Goal: Task Accomplishment & Management: Complete application form

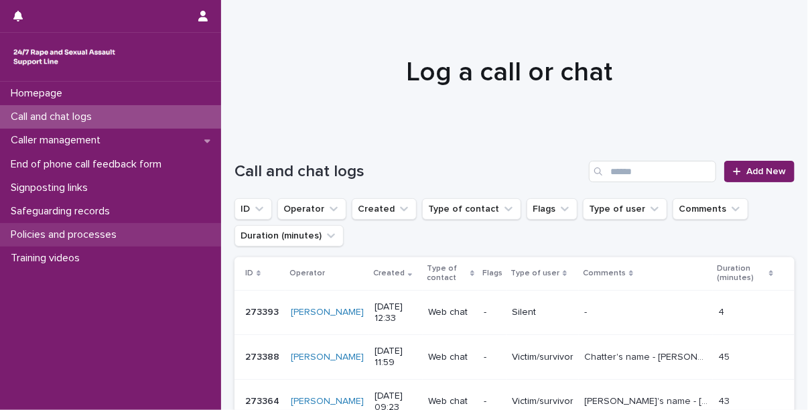
click at [85, 235] on p "Policies and processes" at bounding box center [66, 234] width 122 height 13
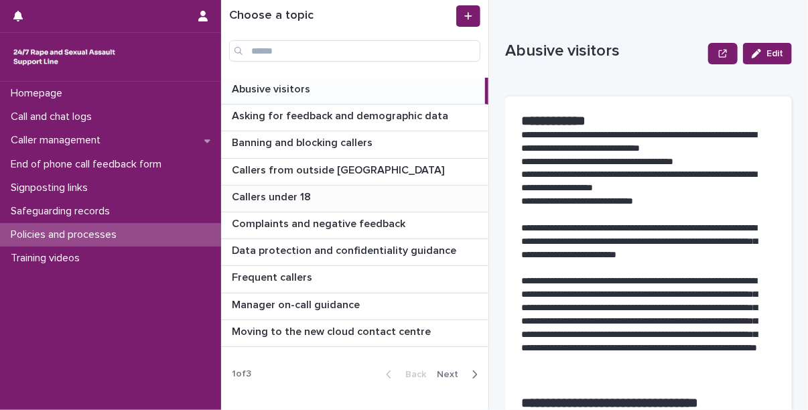
click at [275, 196] on p "Callers under 18" at bounding box center [273, 195] width 82 height 15
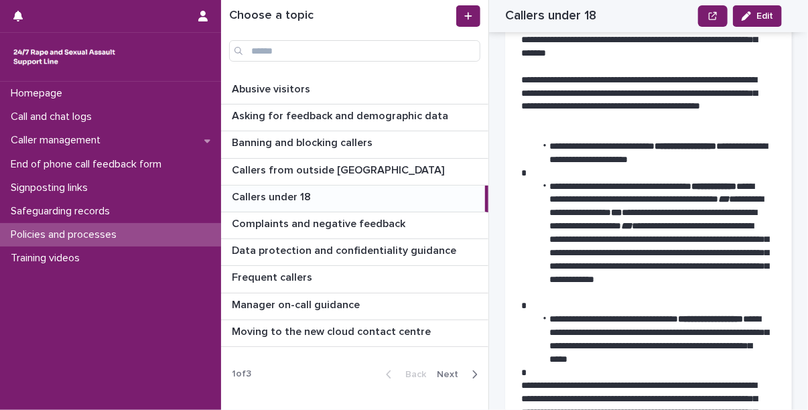
scroll to position [300, 0]
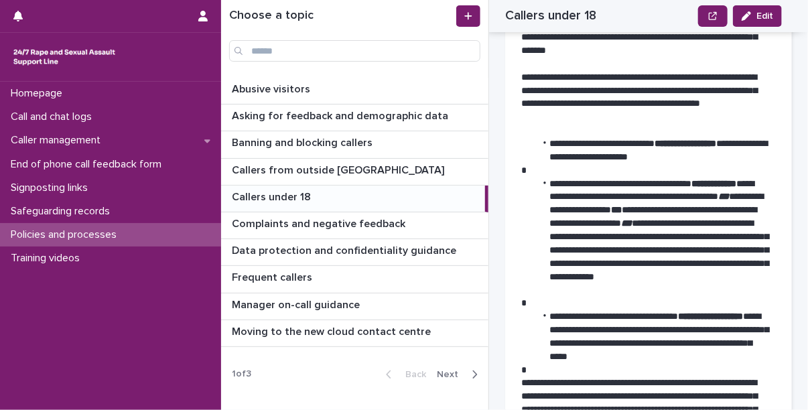
click at [576, 113] on p "**********" at bounding box center [643, 98] width 244 height 54
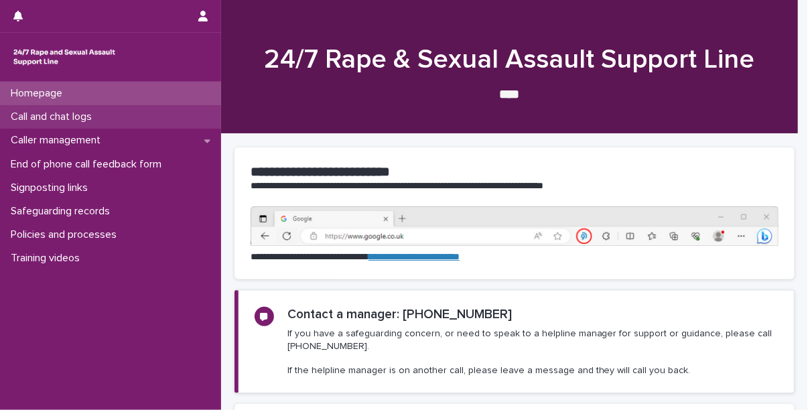
click at [72, 115] on p "Call and chat logs" at bounding box center [53, 116] width 97 height 13
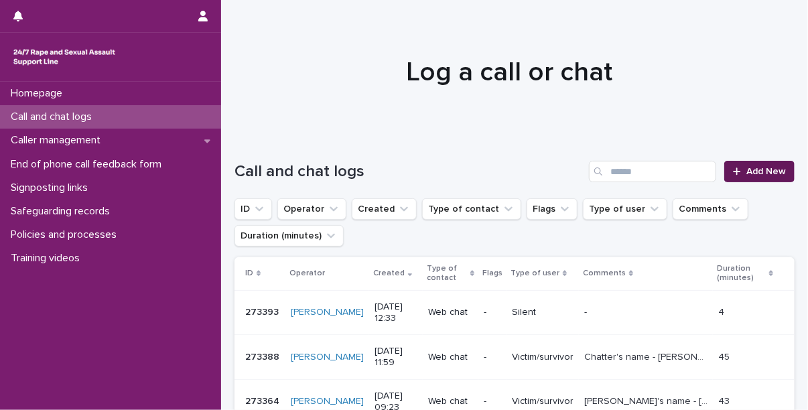
click at [753, 171] on span "Add New" at bounding box center [766, 171] width 40 height 9
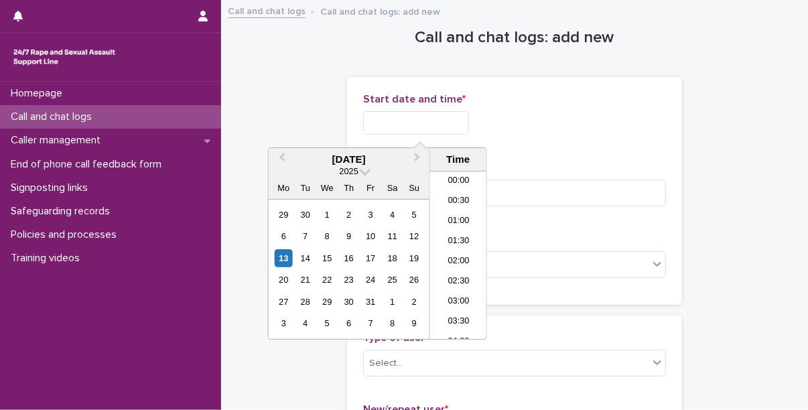
click at [420, 131] on input "text" at bounding box center [416, 122] width 106 height 23
click at [459, 226] on li "13:00" at bounding box center [458, 235] width 57 height 20
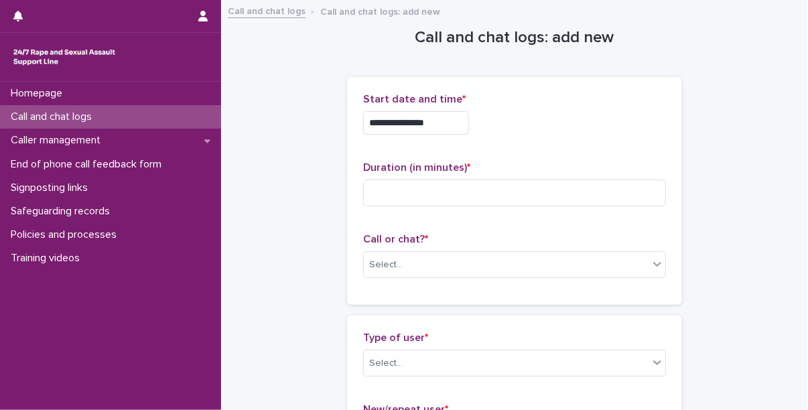
click at [455, 128] on input "**********" at bounding box center [416, 122] width 106 height 23
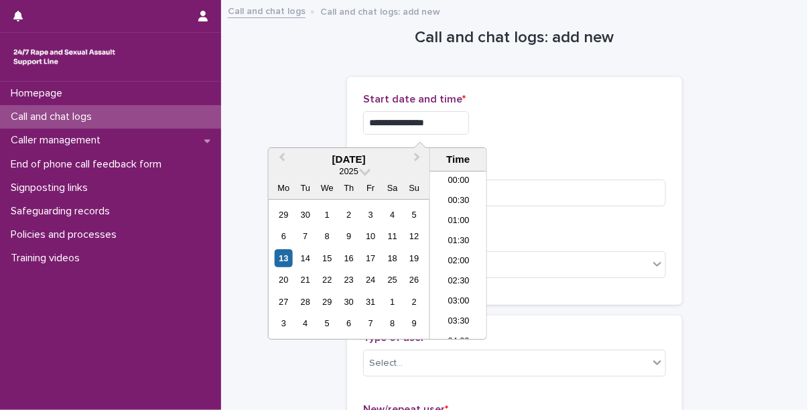
scroll to position [449, 0]
type input "**********"
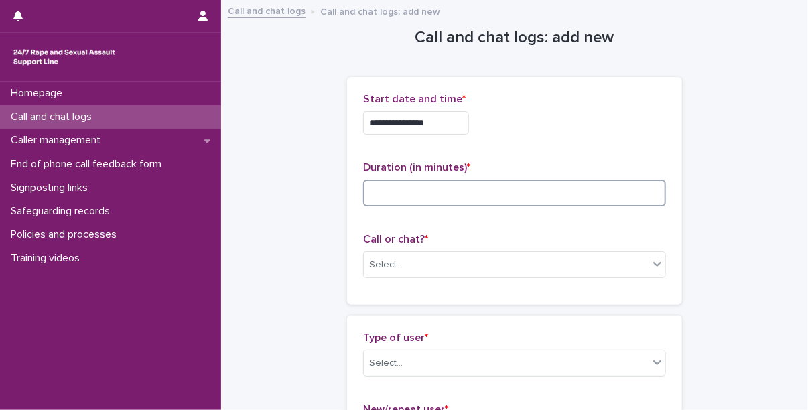
click at [532, 179] on input at bounding box center [514, 192] width 303 height 27
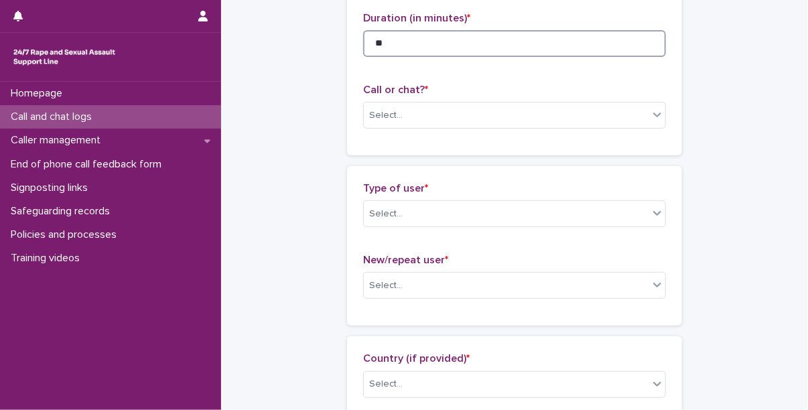
scroll to position [151, 0]
type input "**"
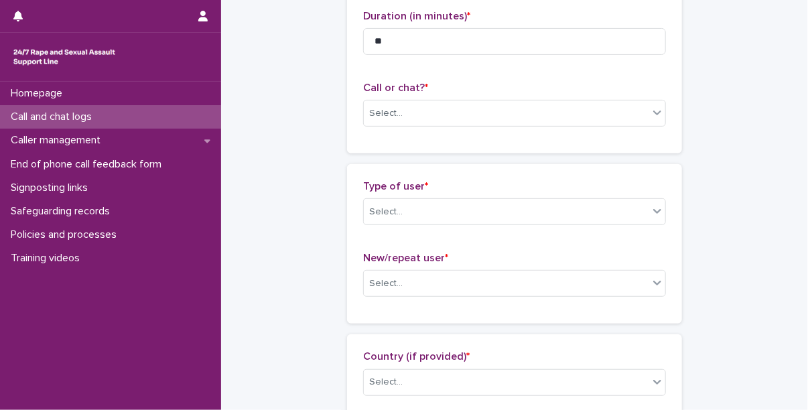
click at [423, 131] on div "Call or chat? * Select..." at bounding box center [514, 110] width 303 height 56
click at [412, 112] on div "Select..." at bounding box center [506, 113] width 285 height 22
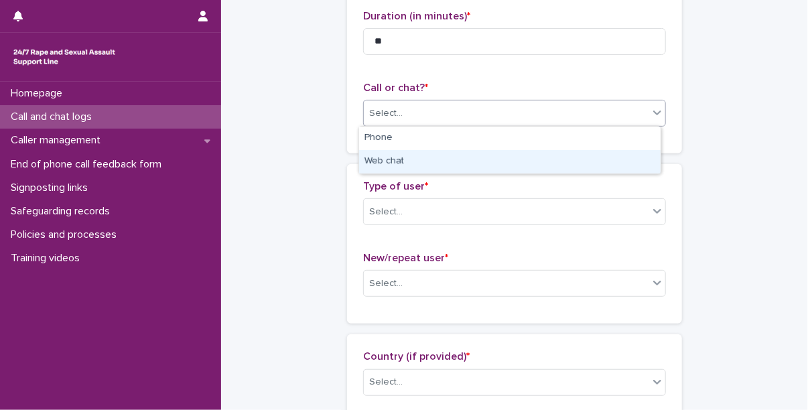
click at [410, 170] on div "Web chat" at bounding box center [509, 161] width 301 height 23
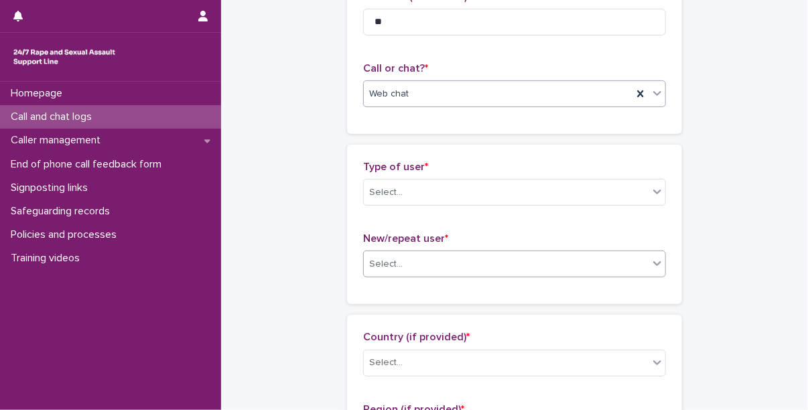
scroll to position [170, 0]
click at [439, 197] on div "Select..." at bounding box center [506, 193] width 285 height 22
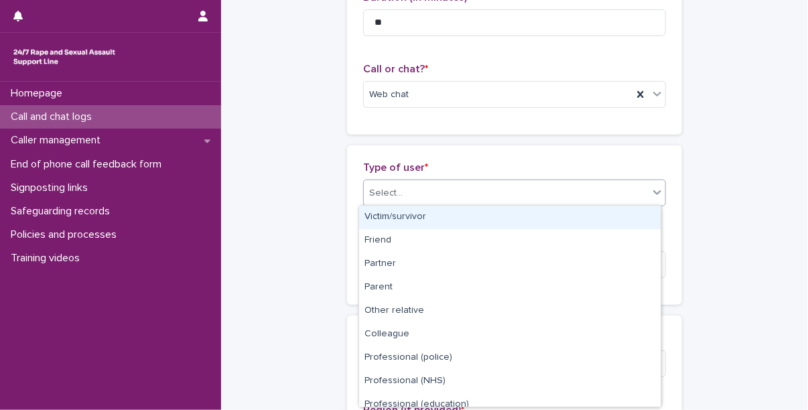
click at [427, 216] on div "Victim/survivor" at bounding box center [509, 217] width 301 height 23
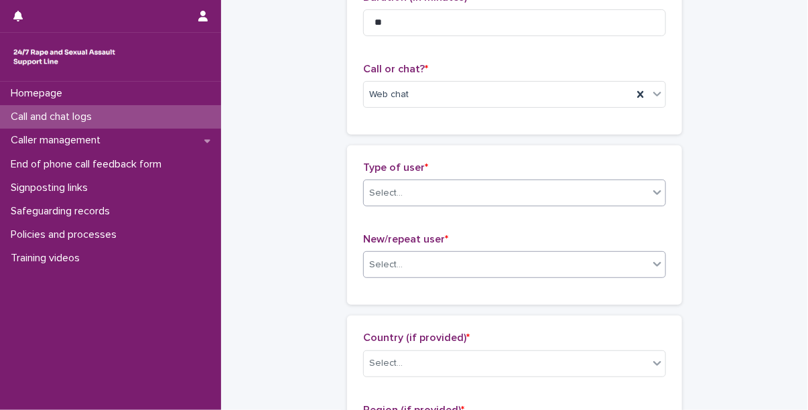
click at [431, 260] on div "Select..." at bounding box center [506, 265] width 285 height 22
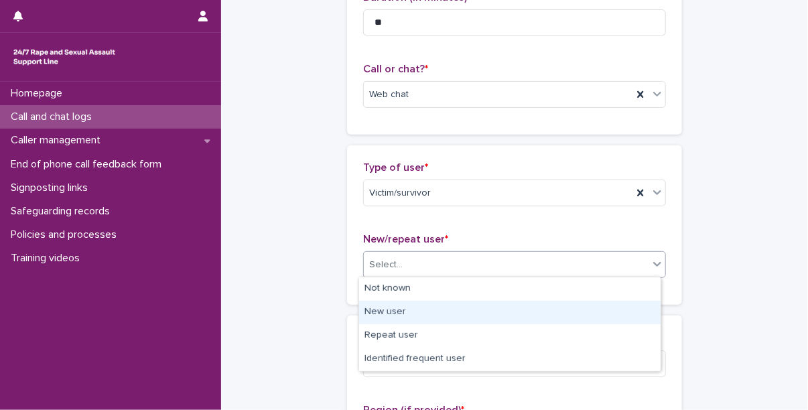
click at [416, 317] on div "New user" at bounding box center [509, 312] width 301 height 23
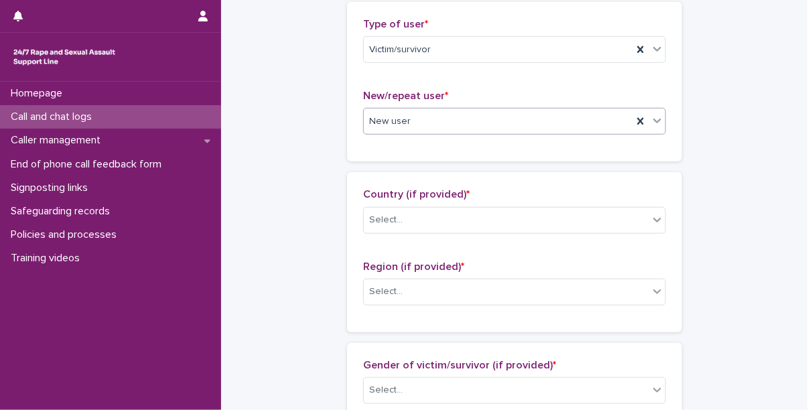
scroll to position [383, 0]
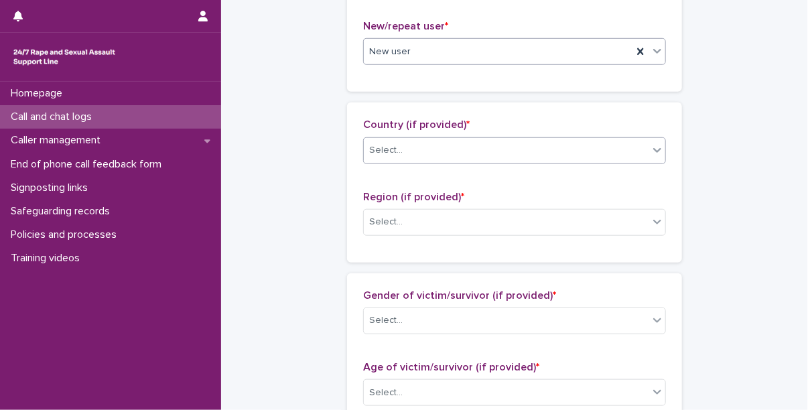
click at [423, 155] on div "Select..." at bounding box center [506, 150] width 285 height 22
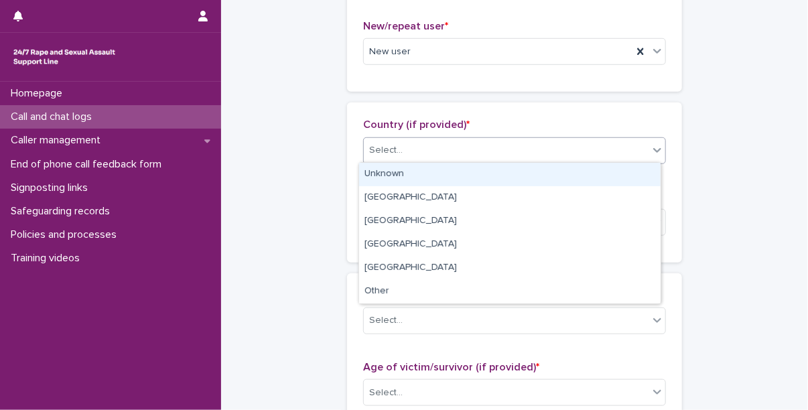
click at [421, 168] on div "Unknown" at bounding box center [509, 174] width 301 height 23
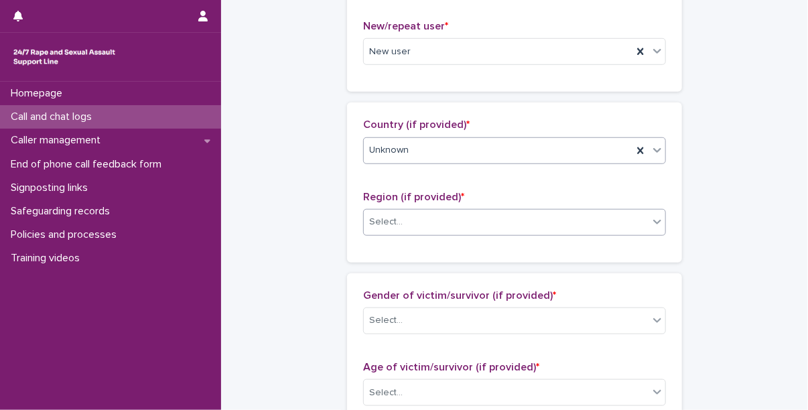
click at [423, 209] on div "Select..." at bounding box center [514, 222] width 303 height 27
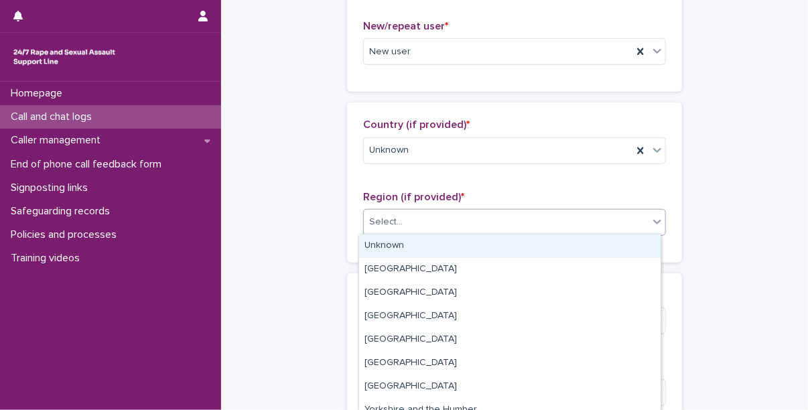
click at [416, 244] on div "Unknown" at bounding box center [509, 245] width 301 height 23
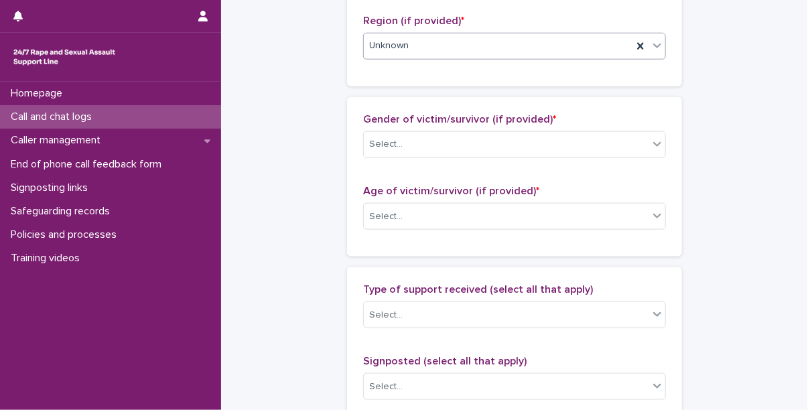
scroll to position [611, 0]
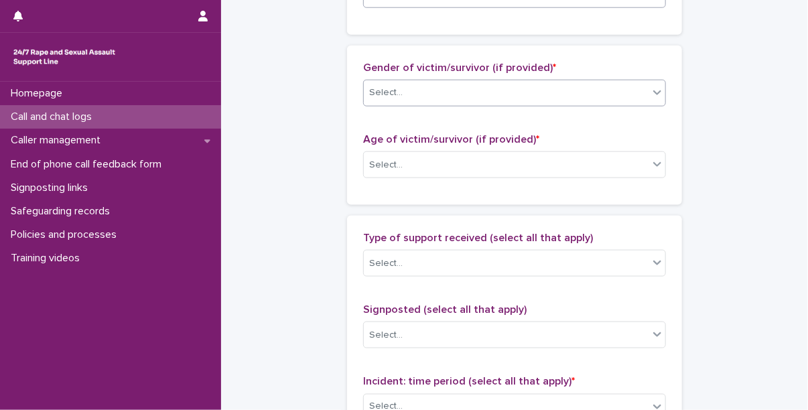
click at [431, 93] on div "Select..." at bounding box center [506, 93] width 285 height 22
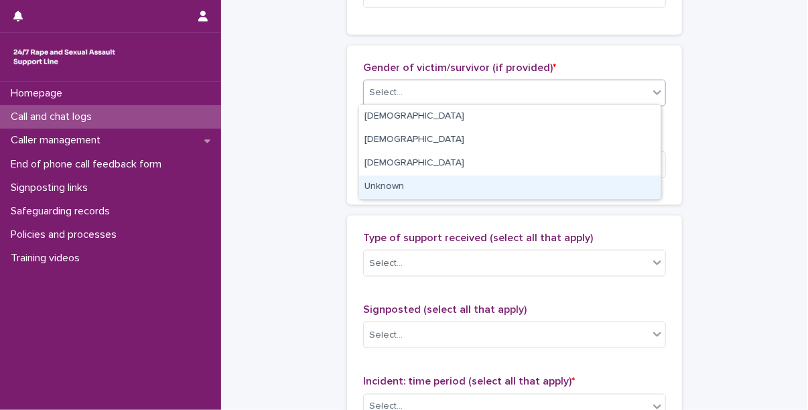
click at [412, 189] on div "Unknown" at bounding box center [509, 186] width 301 height 23
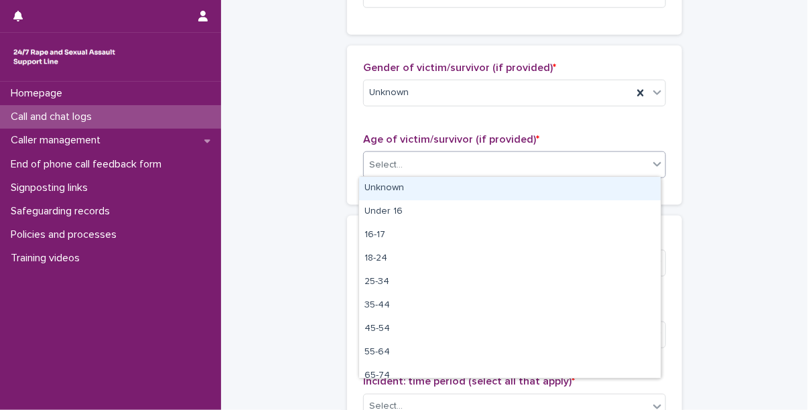
click at [429, 151] on div "Select..." at bounding box center [514, 164] width 303 height 27
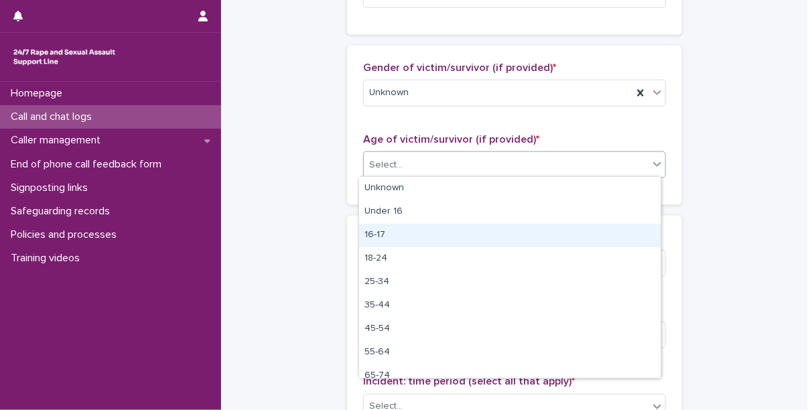
click at [410, 230] on div "16-17" at bounding box center [509, 235] width 301 height 23
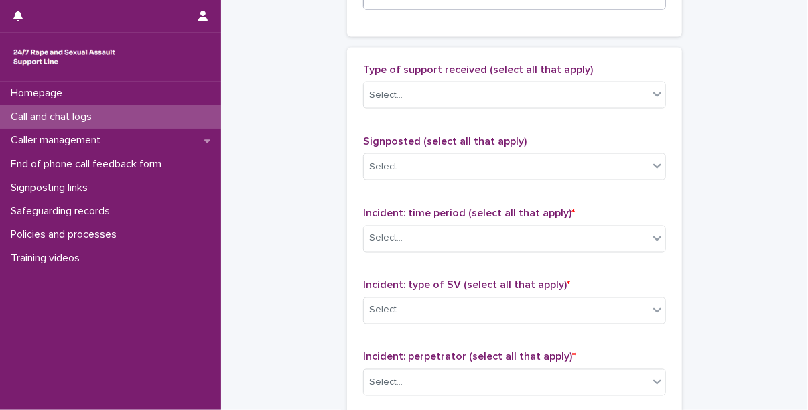
scroll to position [779, 0]
click at [418, 102] on div "Select..." at bounding box center [506, 95] width 285 height 22
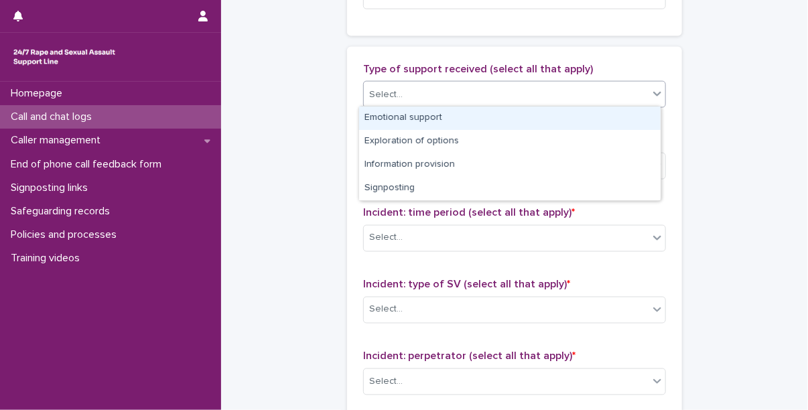
click at [429, 115] on div "Emotional support" at bounding box center [509, 117] width 301 height 23
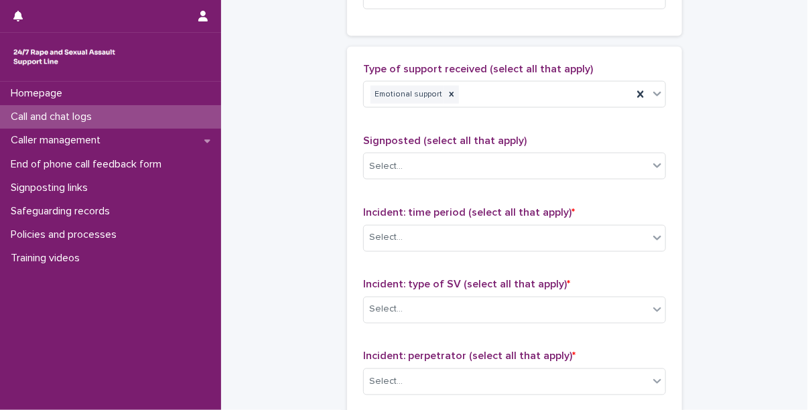
click at [499, 108] on div "Type of support received (select all that apply) Emotional support" at bounding box center [514, 91] width 303 height 56
click at [500, 102] on div "Emotional support" at bounding box center [498, 94] width 269 height 23
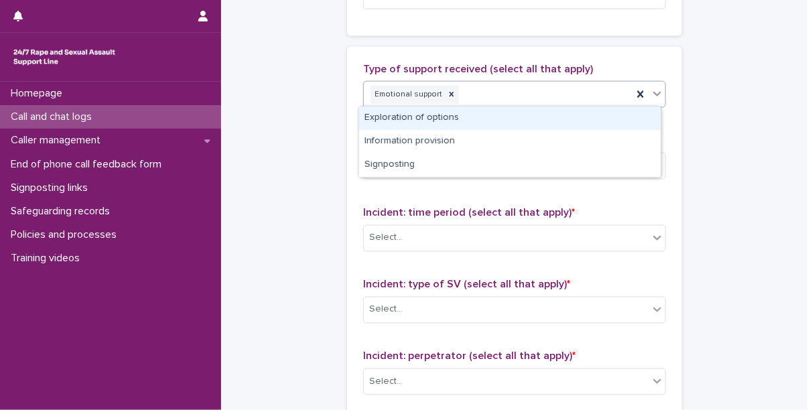
click at [483, 122] on div "Exploration of options" at bounding box center [509, 117] width 301 height 23
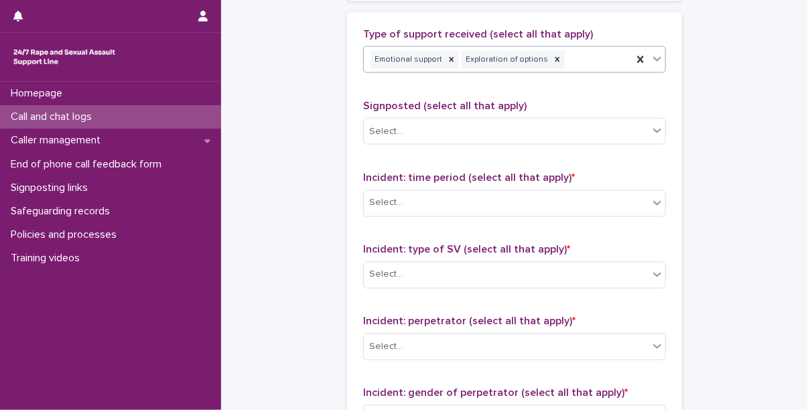
scroll to position [814, 0]
click at [603, 48] on div "Emotional support Exploration of options" at bounding box center [498, 59] width 269 height 23
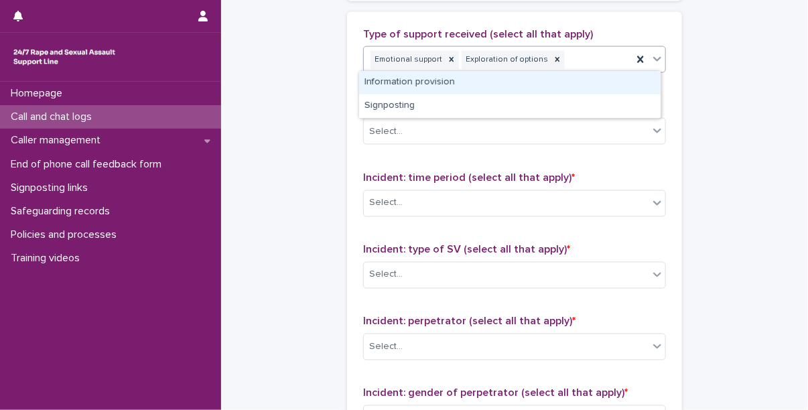
click at [498, 74] on div "Information provision" at bounding box center [509, 82] width 301 height 23
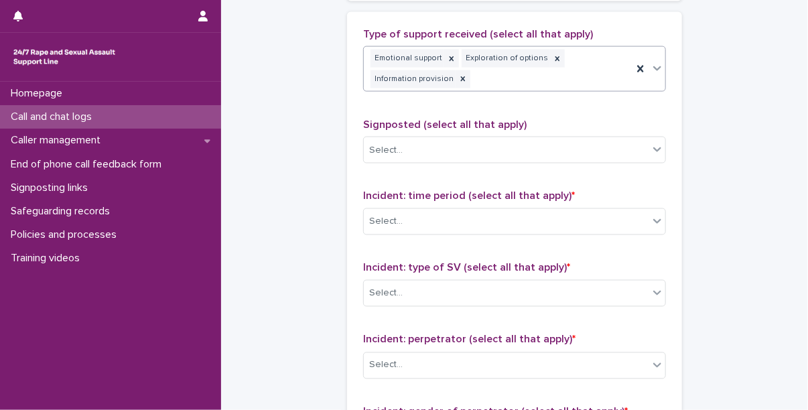
click at [449, 235] on div "Incident: time period (select all that apply) * Select..." at bounding box center [514, 218] width 303 height 56
click at [439, 218] on div "Select..." at bounding box center [506, 222] width 285 height 22
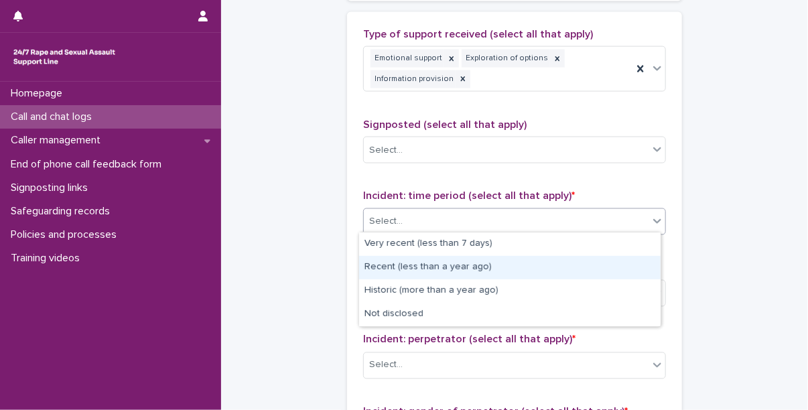
click at [433, 269] on div "Recent (less than a year ago)" at bounding box center [509, 267] width 301 height 23
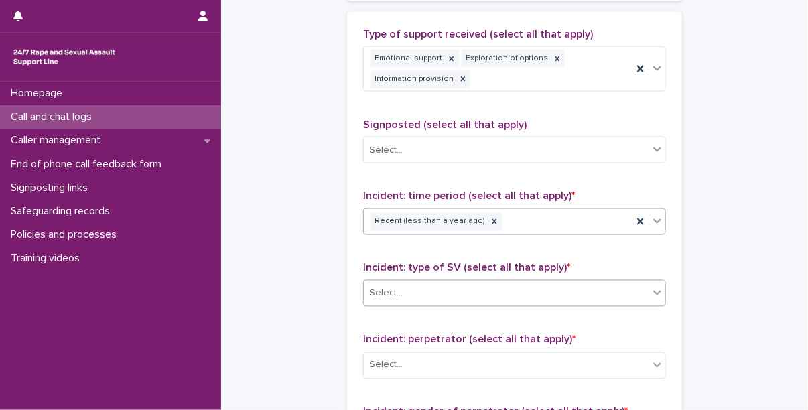
click at [447, 288] on div "Select..." at bounding box center [506, 294] width 285 height 22
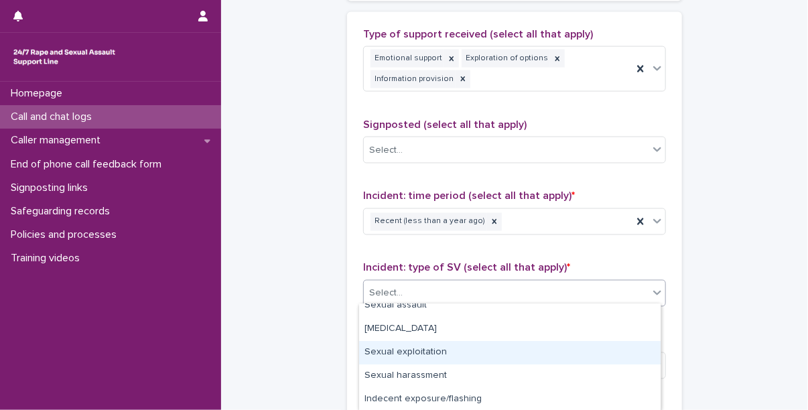
scroll to position [34, 0]
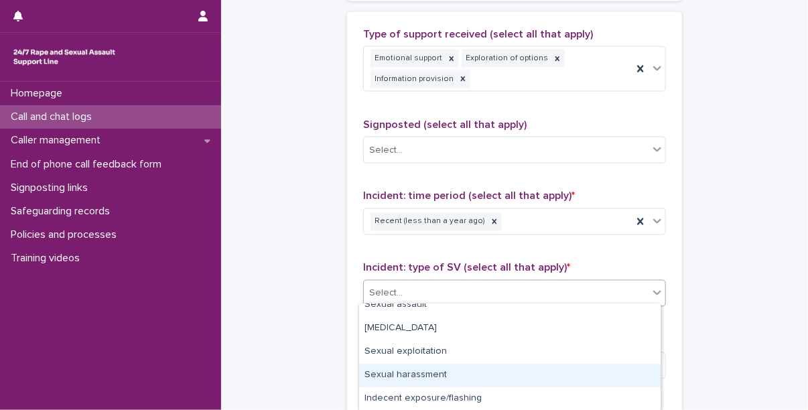
click at [410, 378] on div "Sexual harassment" at bounding box center [509, 375] width 301 height 23
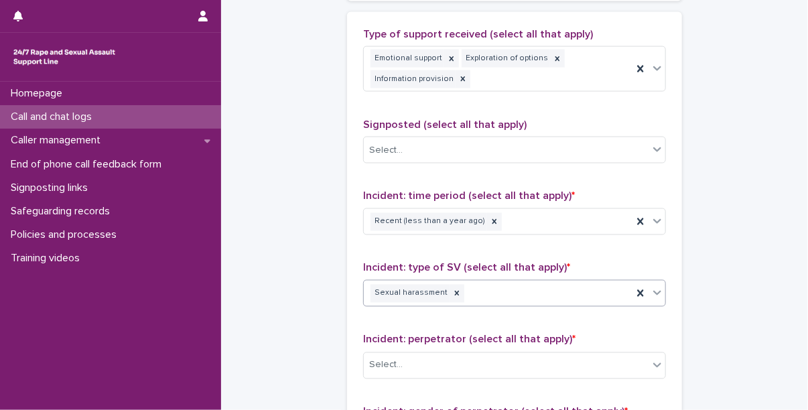
scroll to position [913, 0]
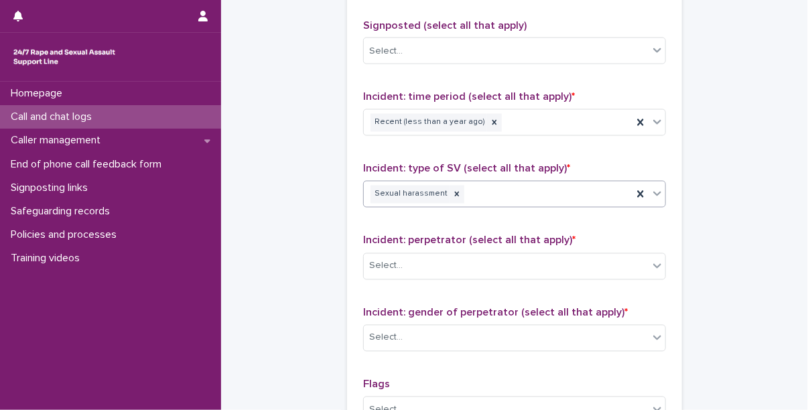
click at [512, 183] on div "Sexual harassment" at bounding box center [498, 194] width 269 height 23
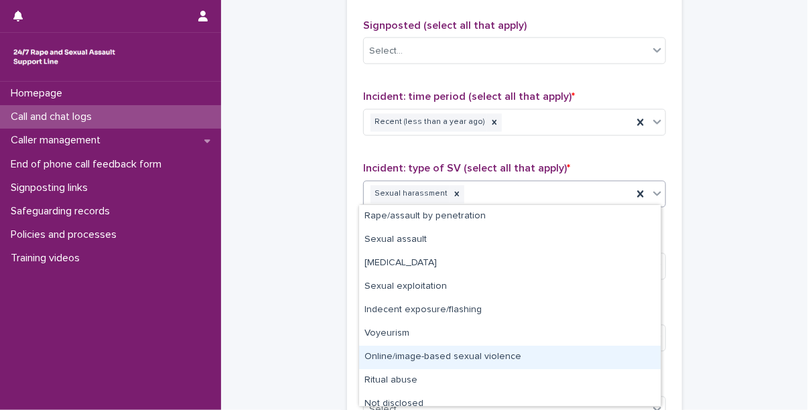
click at [457, 350] on div "Online/image-based sexual violence" at bounding box center [509, 357] width 301 height 23
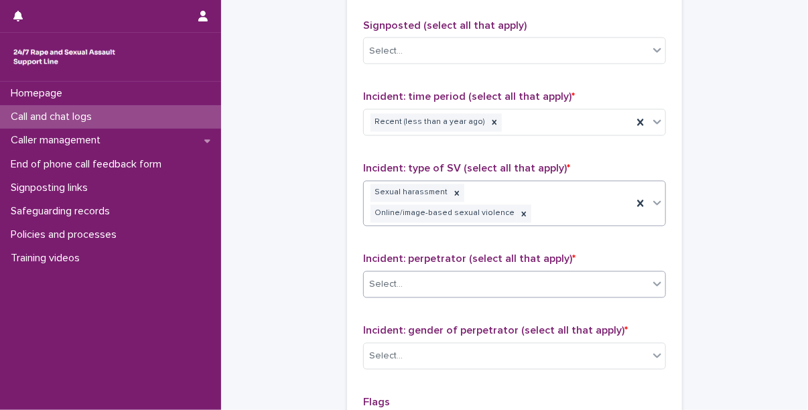
click at [447, 274] on div "Select..." at bounding box center [506, 285] width 285 height 22
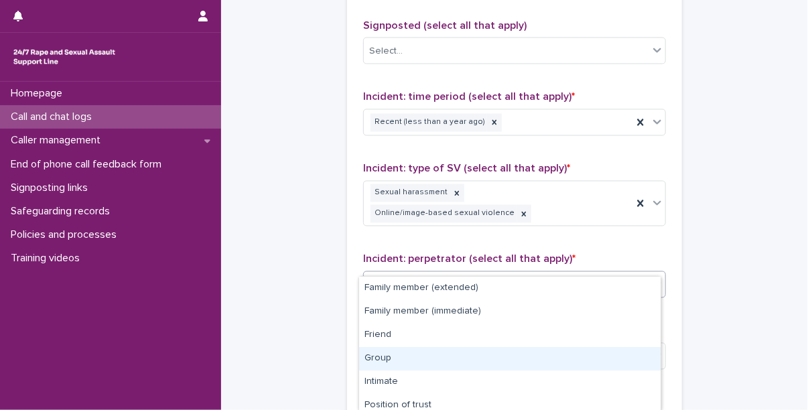
click at [428, 356] on div "Group" at bounding box center [509, 358] width 301 height 23
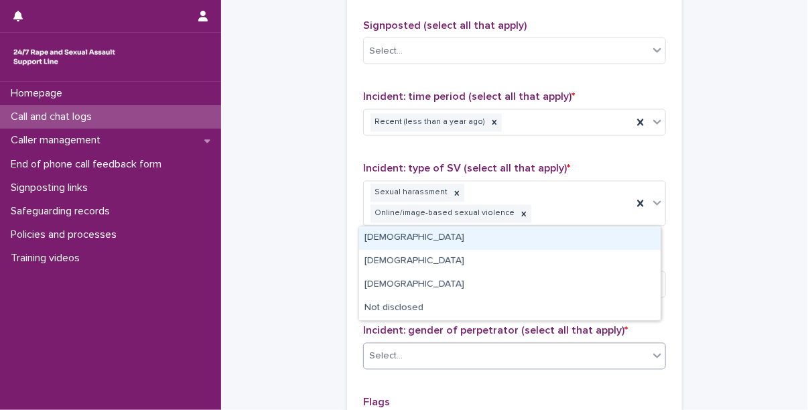
click at [434, 346] on div "Select..." at bounding box center [506, 357] width 285 height 22
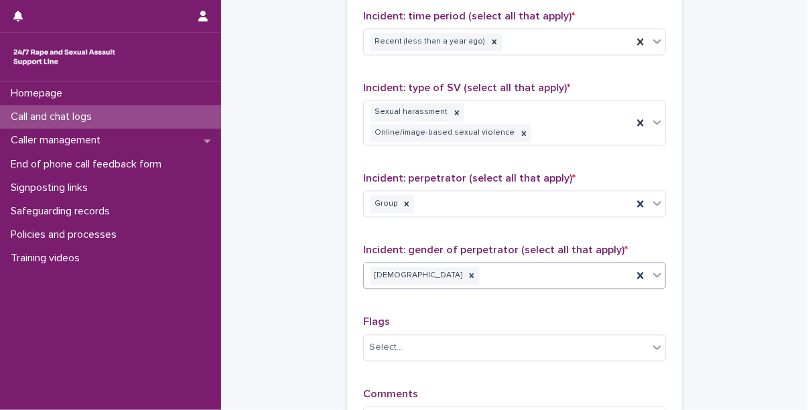
scroll to position [999, 0]
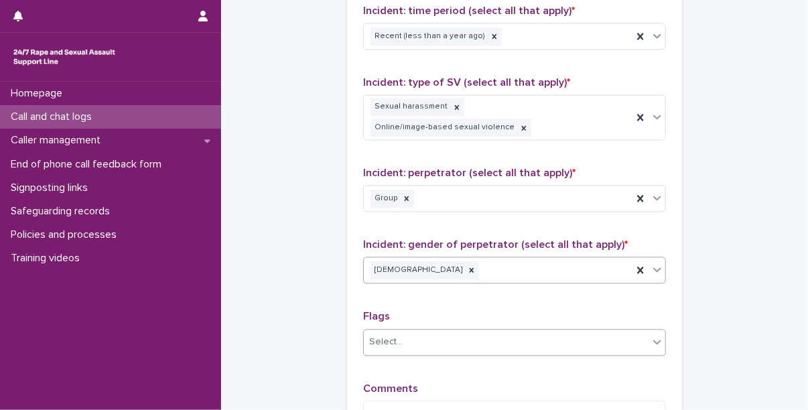
click at [432, 331] on div "Select..." at bounding box center [506, 342] width 285 height 22
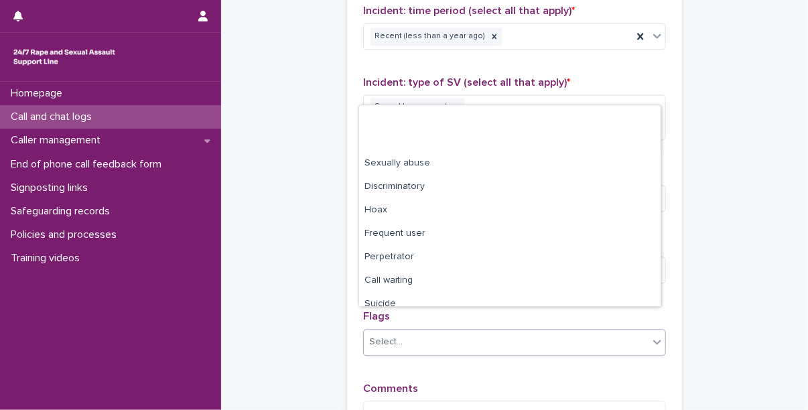
scroll to position [80, 0]
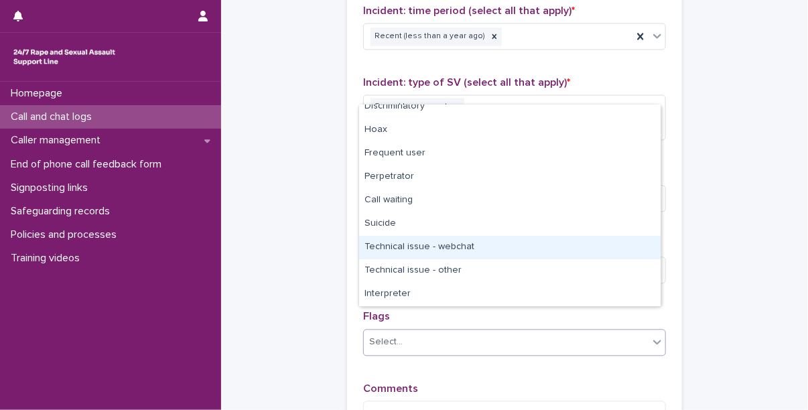
click at [439, 240] on div "Technical issue - webchat" at bounding box center [509, 247] width 301 height 23
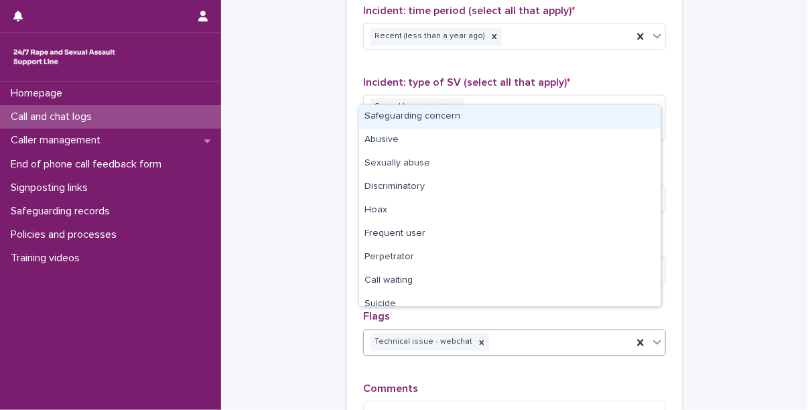
click at [500, 331] on div "Technical issue - webchat" at bounding box center [498, 342] width 269 height 23
click at [429, 115] on div "Safeguarding concern" at bounding box center [509, 116] width 301 height 23
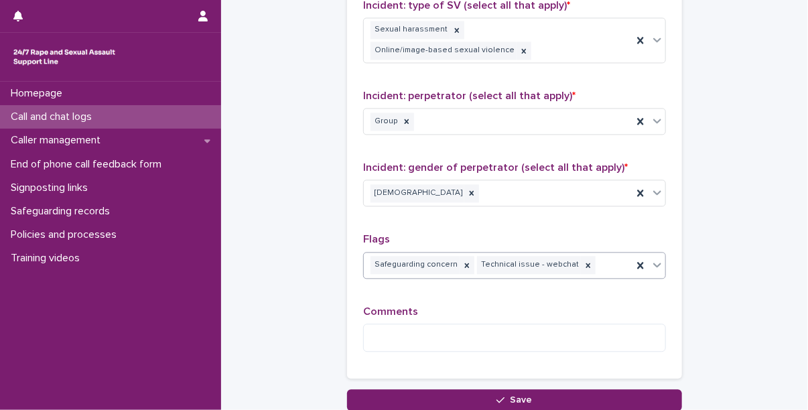
scroll to position [1116, 0]
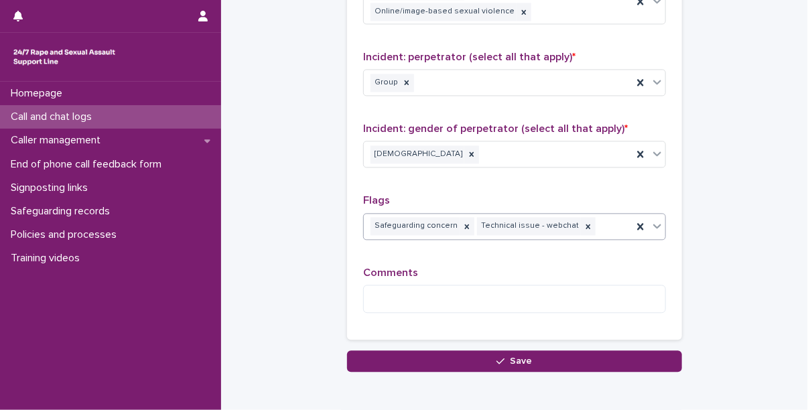
click at [401, 291] on div "Comments" at bounding box center [514, 295] width 303 height 58
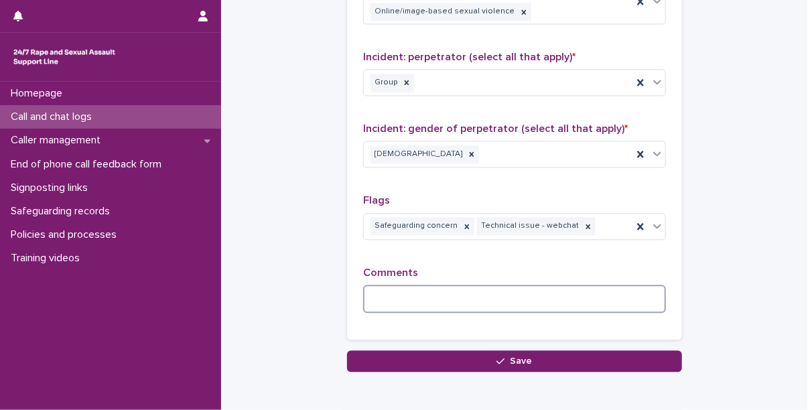
click at [416, 285] on textarea at bounding box center [514, 299] width 303 height 29
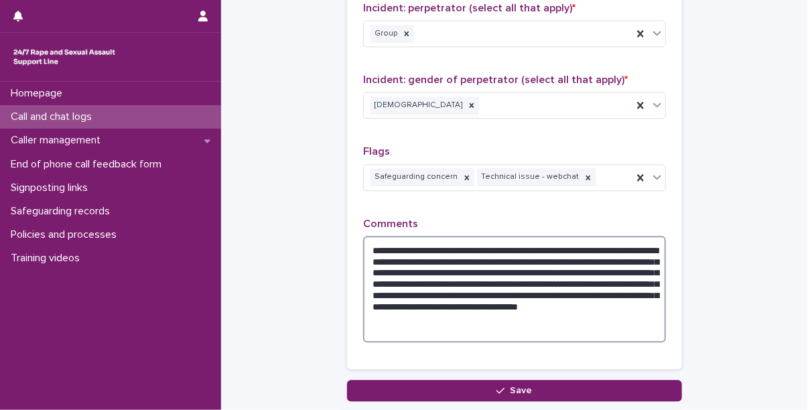
scroll to position [1183, 0]
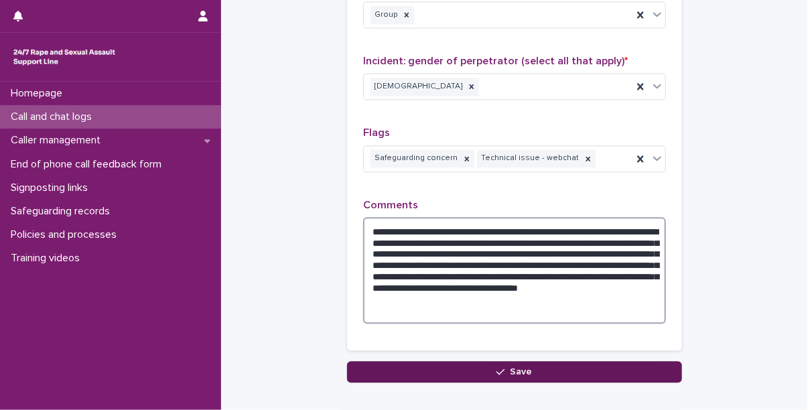
type textarea "**********"
click at [449, 361] on button "Save" at bounding box center [514, 371] width 335 height 21
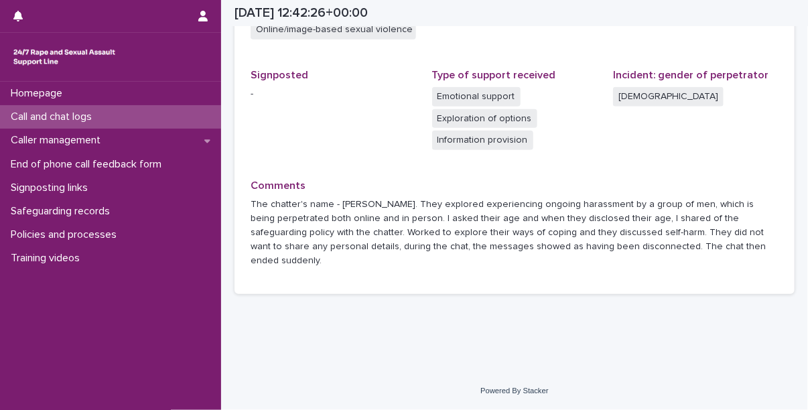
scroll to position [430, 0]
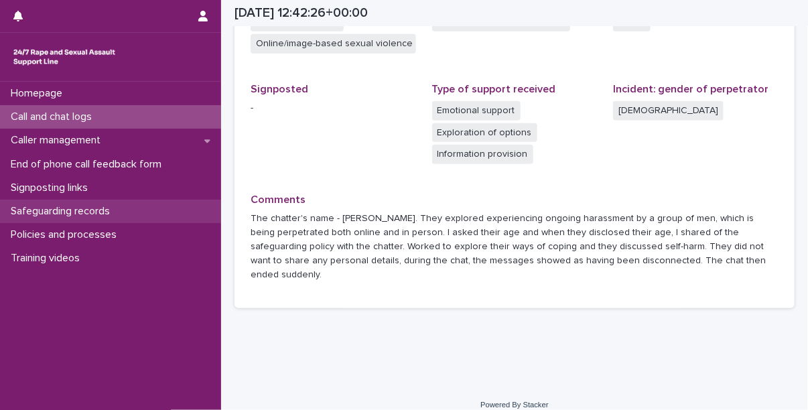
click at [86, 218] on div "Safeguarding records" at bounding box center [110, 211] width 221 height 23
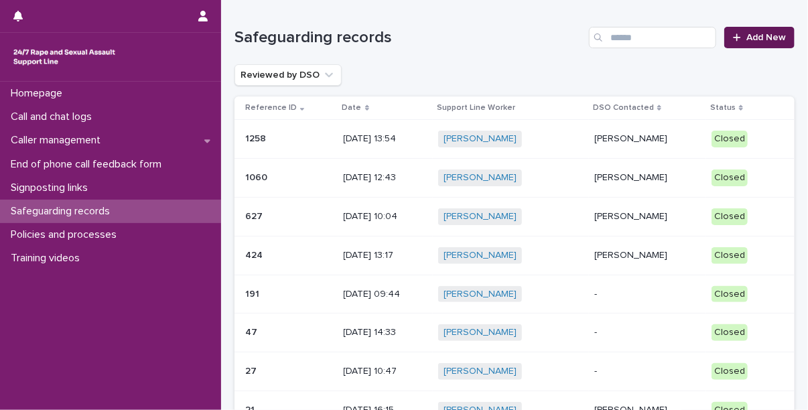
click at [746, 38] on span "Add New" at bounding box center [766, 37] width 40 height 9
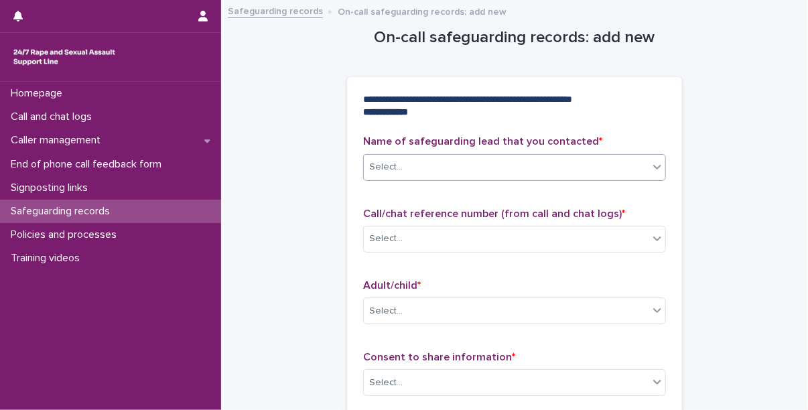
click at [496, 171] on div "Select..." at bounding box center [506, 167] width 285 height 22
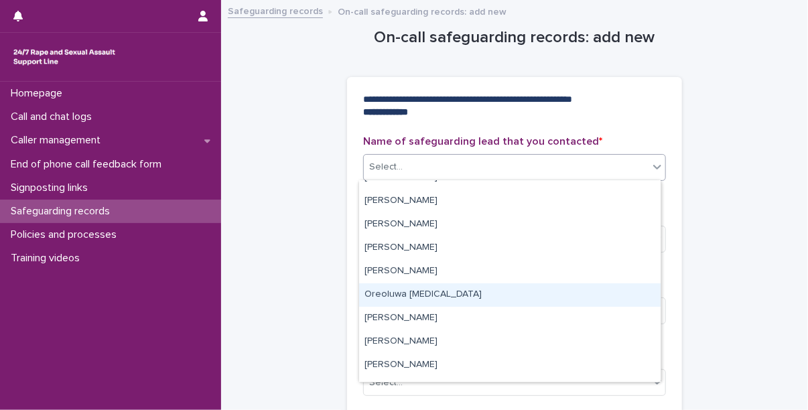
scroll to position [291, 0]
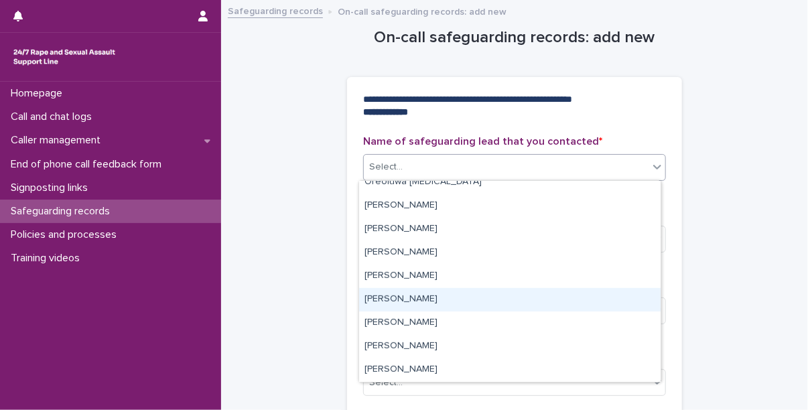
click at [418, 294] on div "[PERSON_NAME]" at bounding box center [509, 299] width 301 height 23
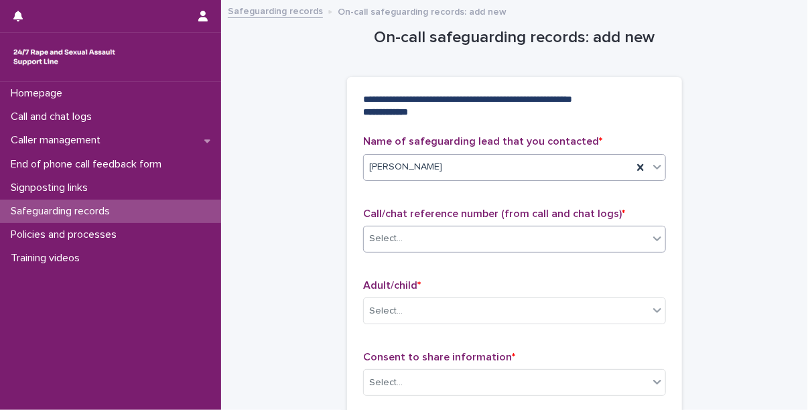
click at [430, 238] on div "Select..." at bounding box center [506, 239] width 285 height 22
click at [412, 240] on div "Select..." at bounding box center [506, 239] width 285 height 22
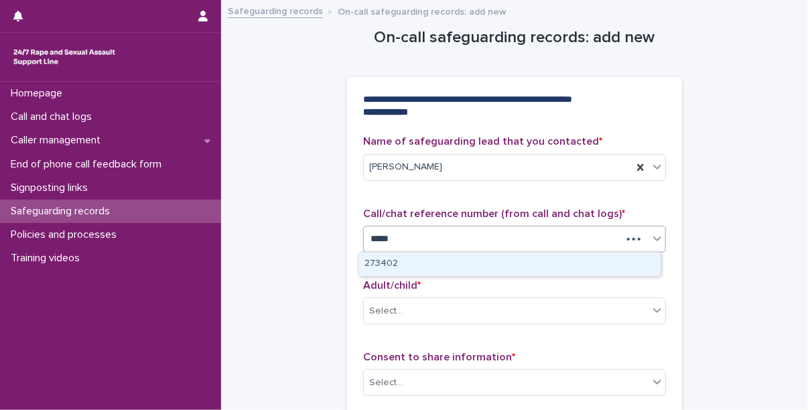
type input "******"
click at [400, 267] on div "273402" at bounding box center [509, 263] width 301 height 23
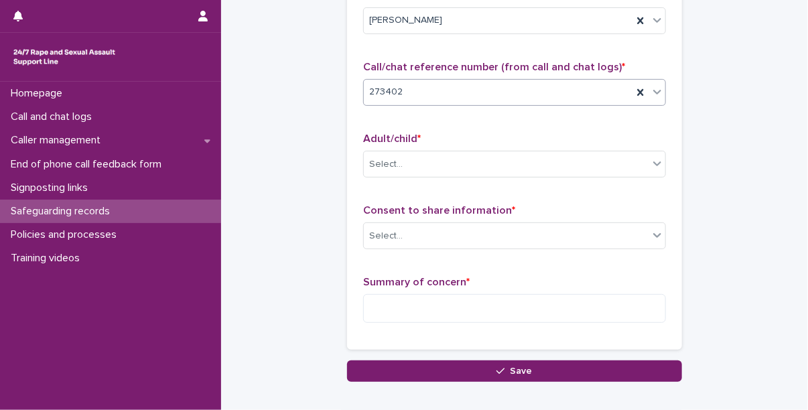
scroll to position [147, 0]
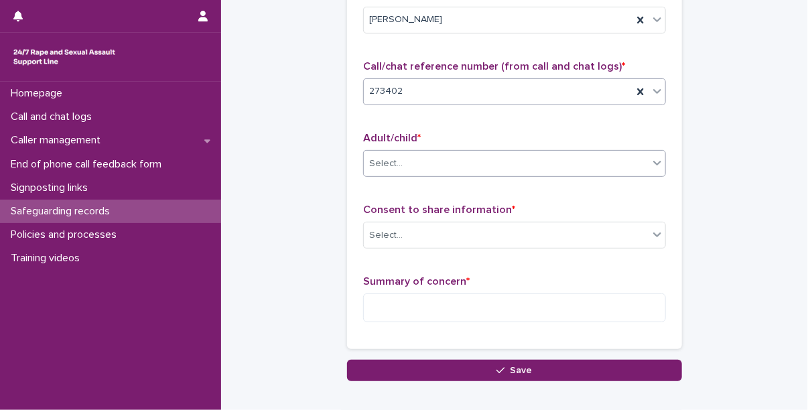
click at [372, 163] on div "Select..." at bounding box center [385, 164] width 33 height 14
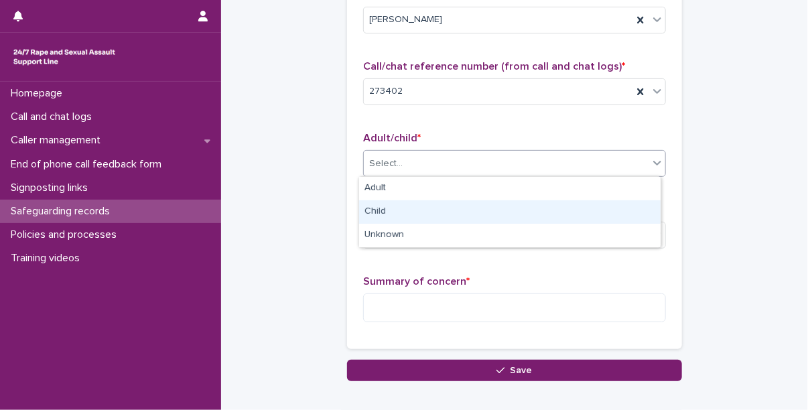
click at [390, 206] on div "Child" at bounding box center [509, 211] width 301 height 23
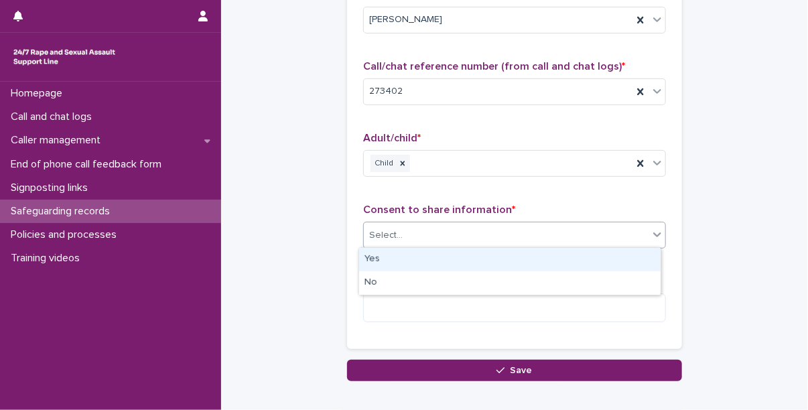
click at [408, 240] on div "Select..." at bounding box center [506, 235] width 285 height 22
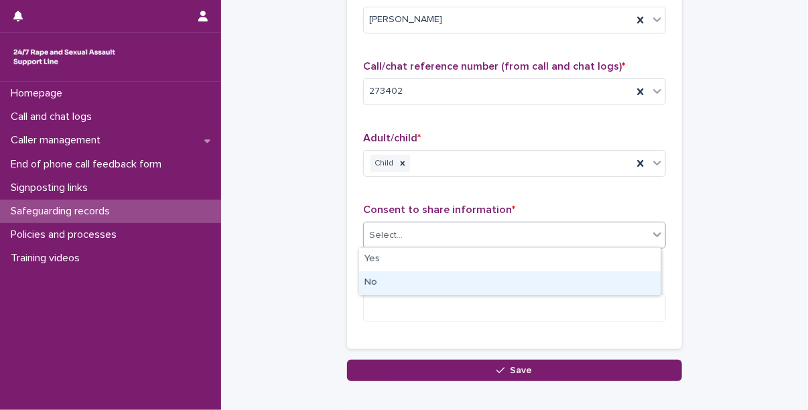
click at [408, 285] on div "No" at bounding box center [509, 282] width 301 height 23
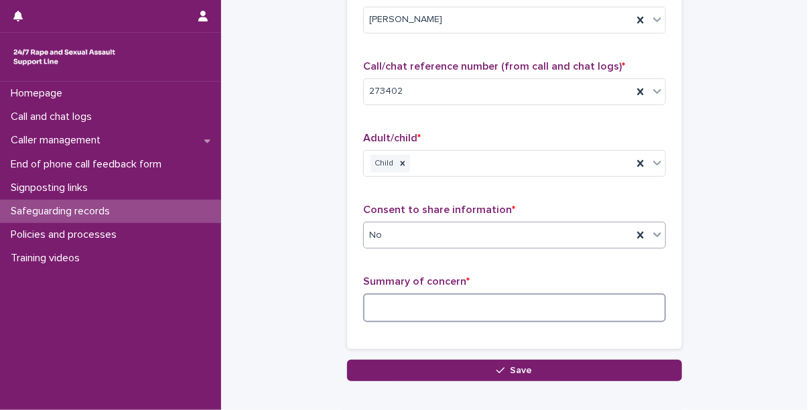
click at [412, 318] on textarea at bounding box center [514, 307] width 303 height 29
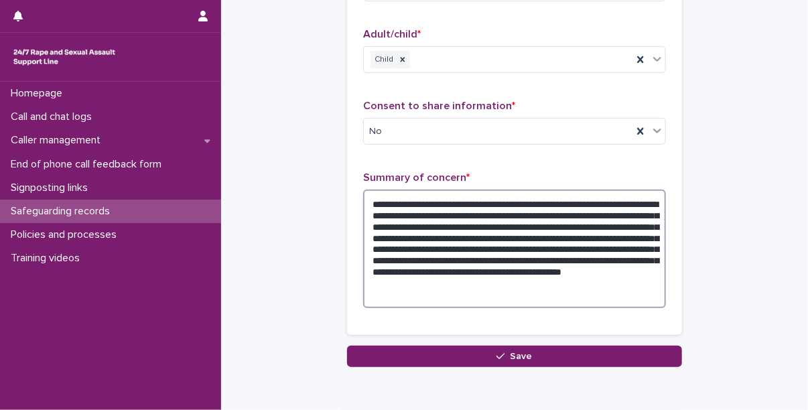
scroll to position [252, 0]
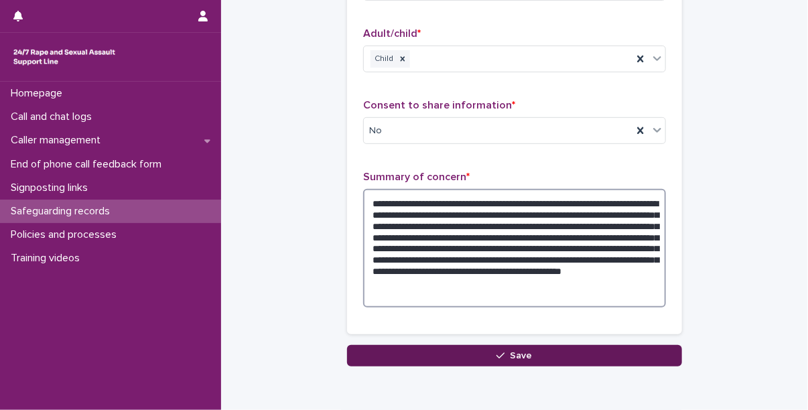
type textarea "**********"
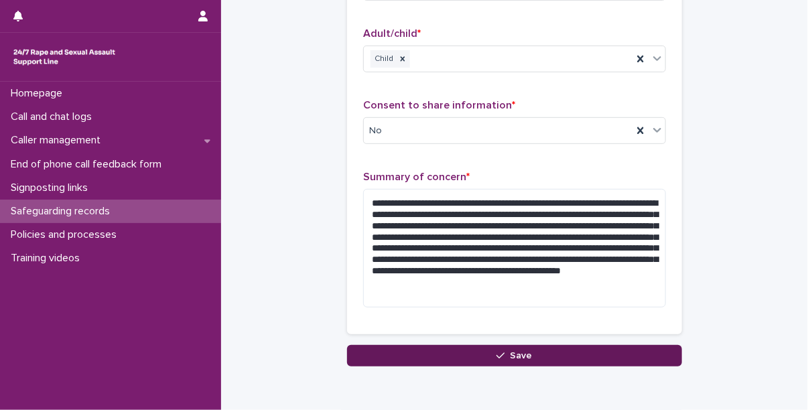
click at [463, 353] on button "Save" at bounding box center [514, 355] width 335 height 21
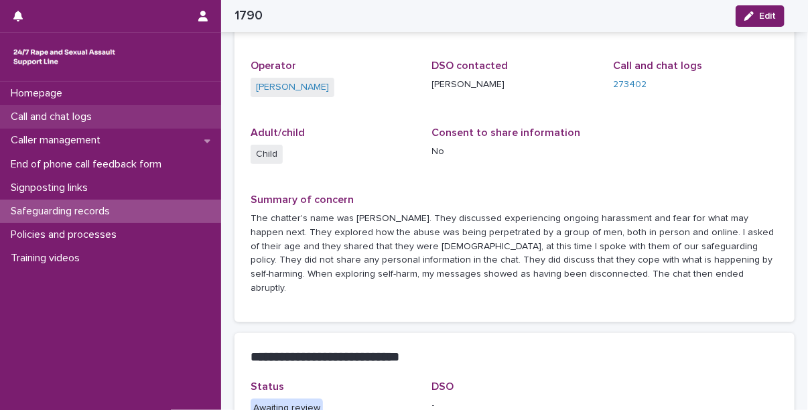
scroll to position [149, 0]
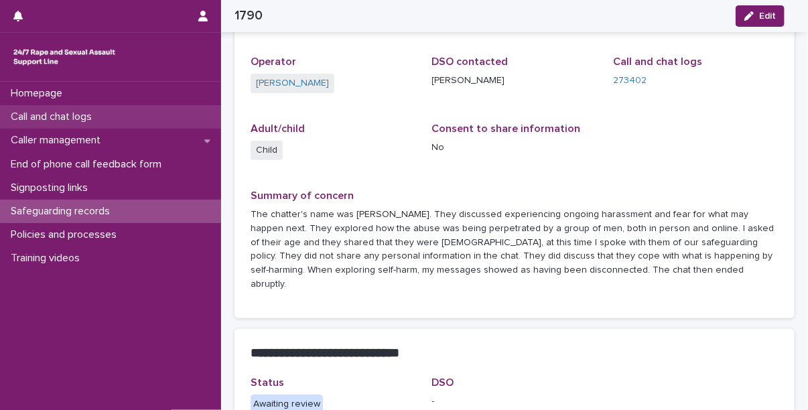
click at [78, 119] on p "Call and chat logs" at bounding box center [53, 116] width 97 height 13
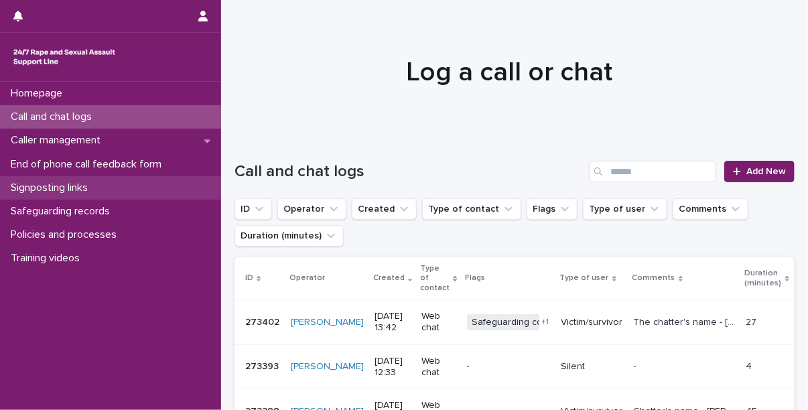
click at [84, 187] on p "Signposting links" at bounding box center [51, 187] width 93 height 13
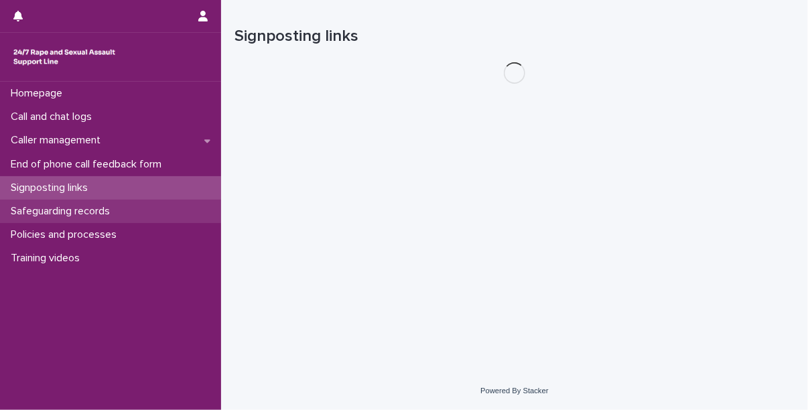
click at [90, 214] on p "Safeguarding records" at bounding box center [62, 211] width 115 height 13
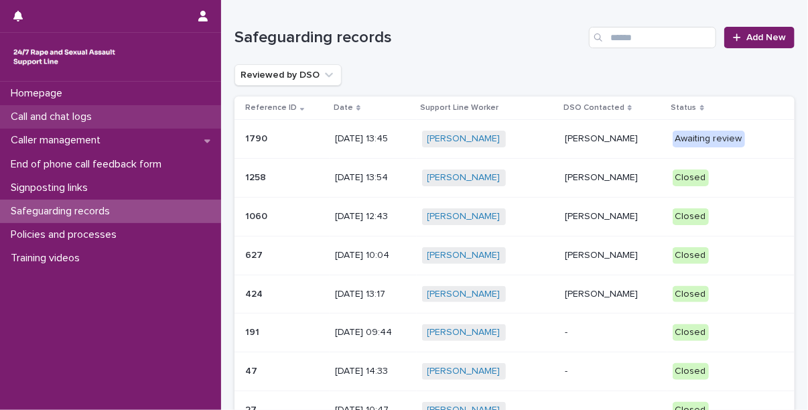
click at [74, 112] on p "Call and chat logs" at bounding box center [53, 116] width 97 height 13
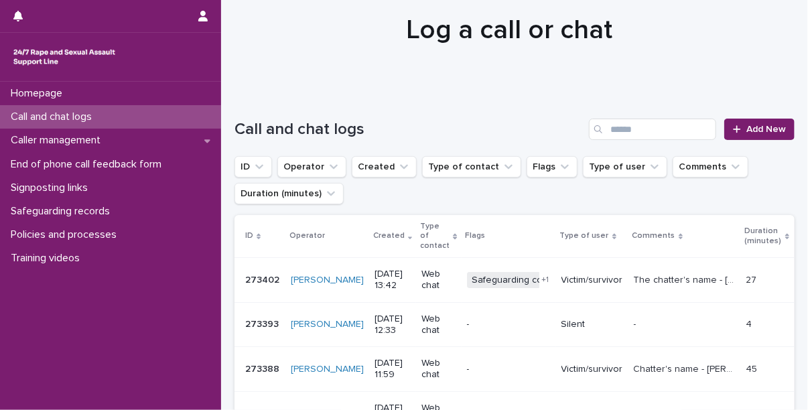
scroll to position [43, 0]
click at [421, 273] on p "Web chat" at bounding box center [438, 279] width 34 height 23
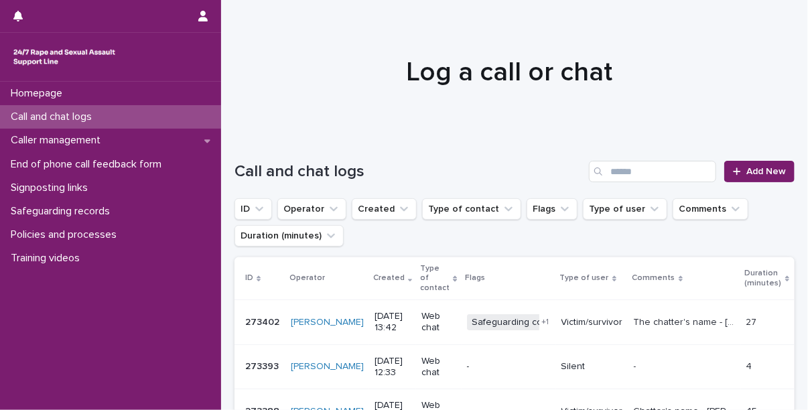
click at [386, 317] on p "[DATE] 13:42" at bounding box center [392, 322] width 36 height 23
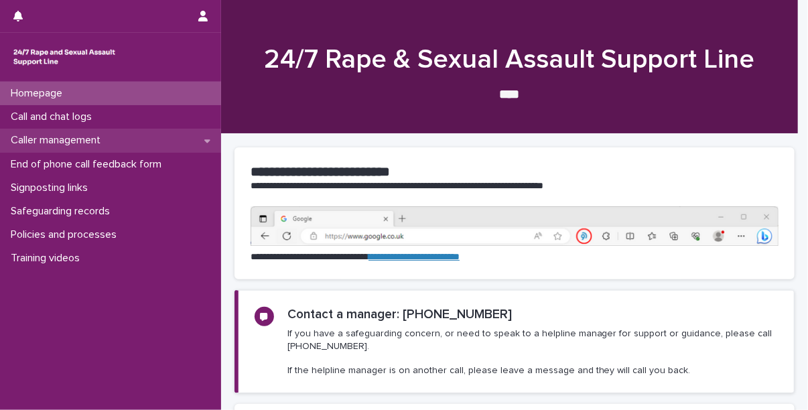
click at [107, 139] on p "Caller management" at bounding box center [58, 140] width 106 height 13
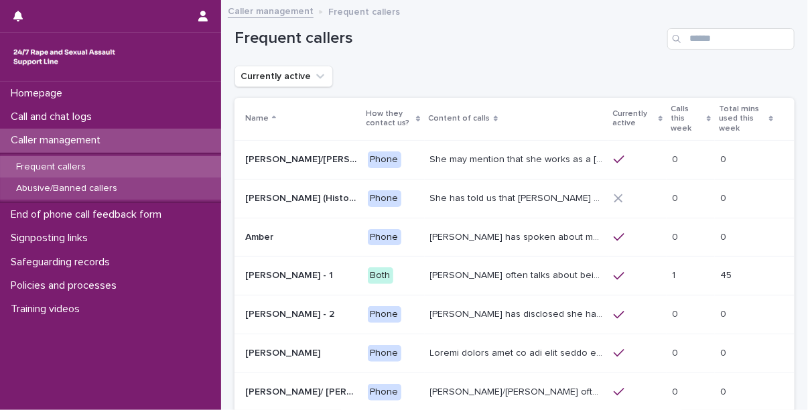
click at [98, 183] on p "Abusive/Banned callers" at bounding box center [66, 188] width 123 height 11
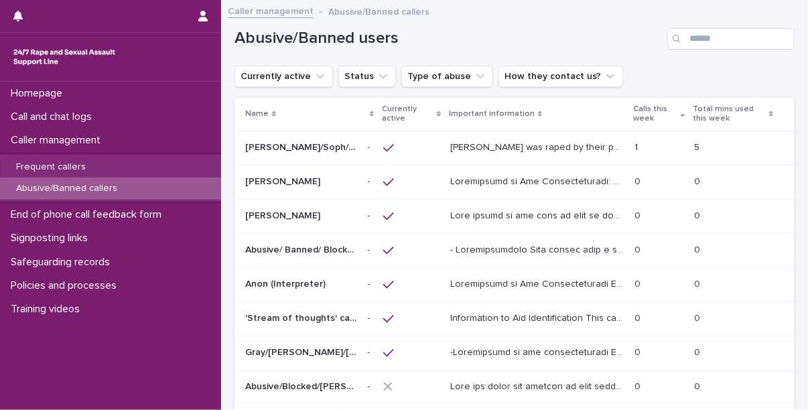
click at [325, 147] on p "Alice/Soph/Alexis/Danni/Scarlet/Katy - Banned/Webchatter" at bounding box center [302, 146] width 115 height 14
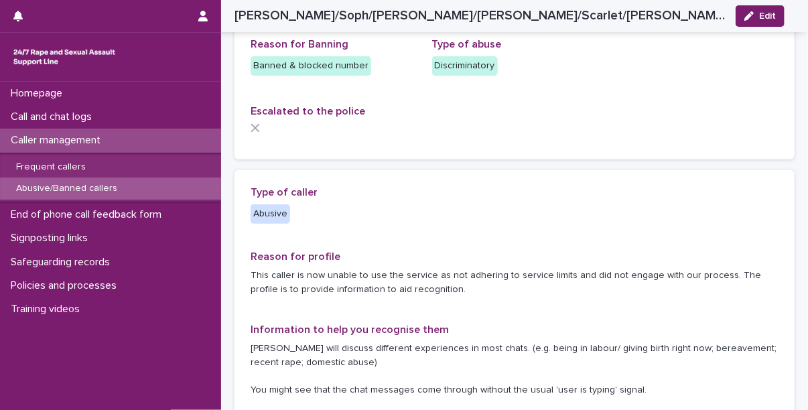
scroll to position [93, 0]
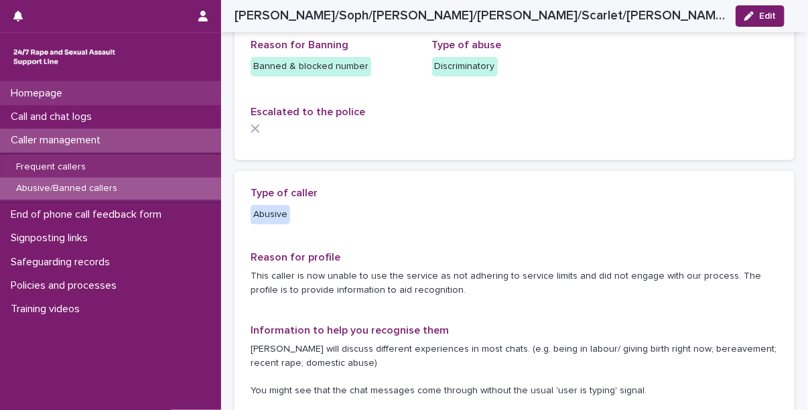
click at [54, 90] on p "Homepage" at bounding box center [39, 93] width 68 height 13
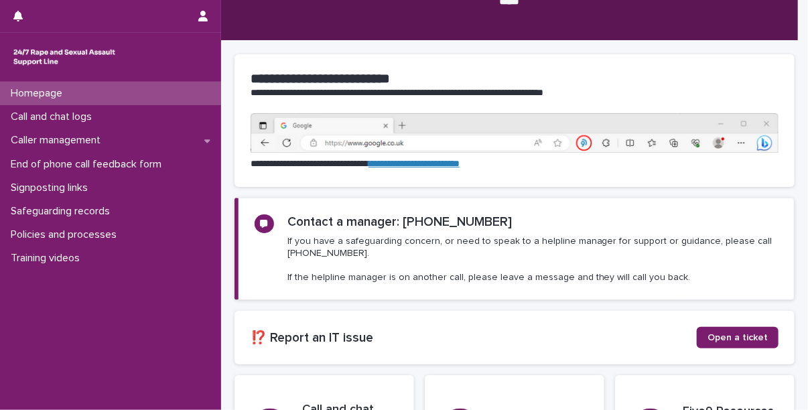
scroll to position [246, 0]
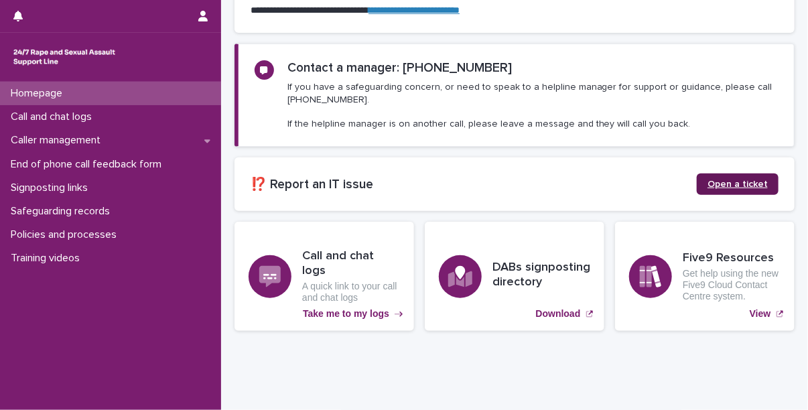
click at [729, 181] on span "Open a ticket" at bounding box center [737, 183] width 60 height 9
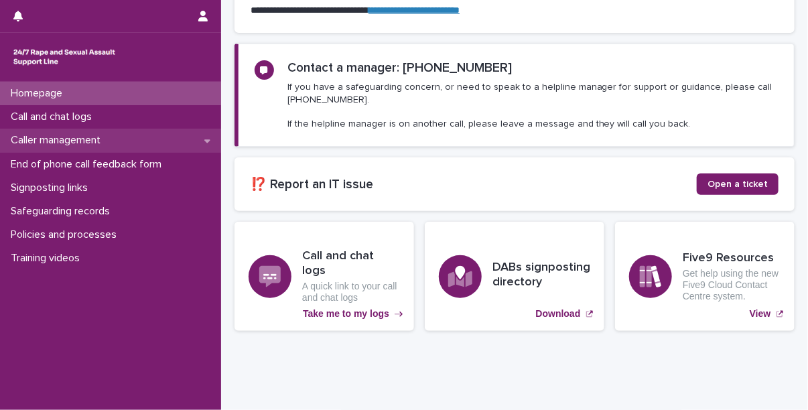
click at [83, 129] on div "Caller management" at bounding box center [110, 140] width 221 height 23
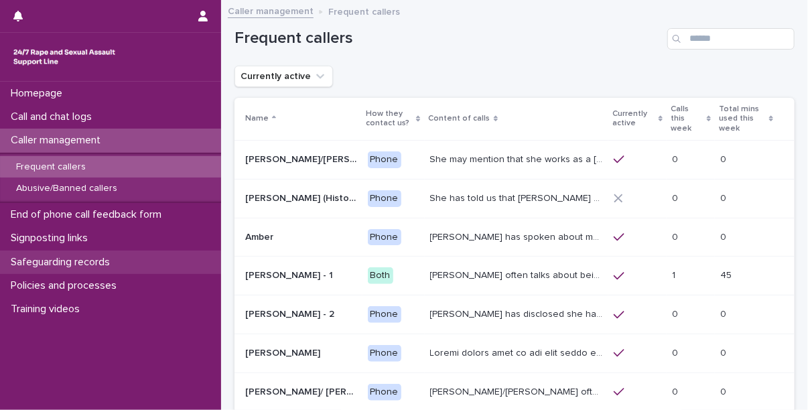
click at [76, 269] on div "Safeguarding records" at bounding box center [110, 261] width 221 height 23
